Goal: Check status: Check status

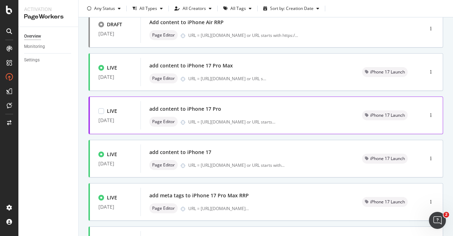
scroll to position [142, 0]
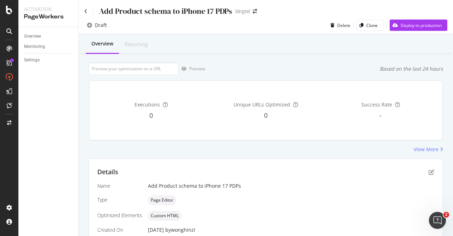
scroll to position [132, 0]
